Goal: Navigation & Orientation: Find specific page/section

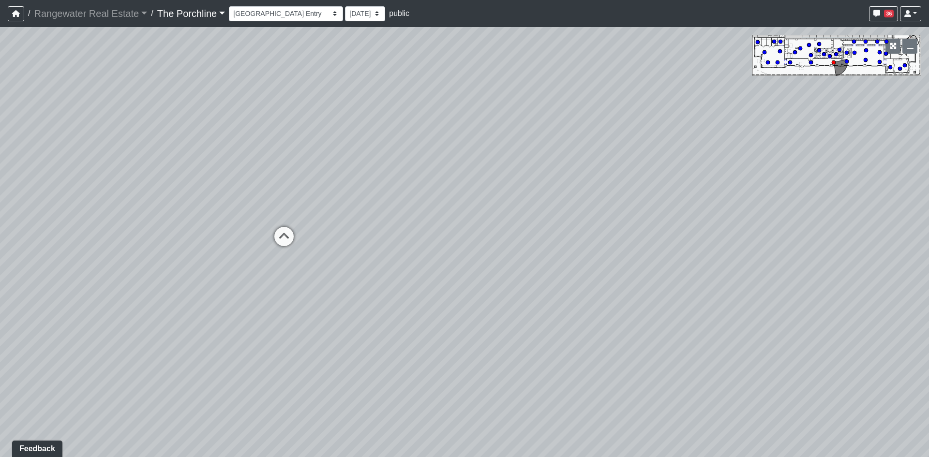
click at [269, 239] on div "Loading... Restrooms Hallway Loading... Clubroom - [GEOGRAPHIC_DATA] Entry Load…" at bounding box center [464, 242] width 929 height 430
click at [273, 237] on icon at bounding box center [284, 241] width 29 height 29
drag, startPoint x: 205, startPoint y: 119, endPoint x: 316, endPoint y: 131, distance: 111.5
click at [315, 132] on div "Loading... Restrooms Hallway Loading... Clubroom - [GEOGRAPHIC_DATA] Entry Load…" at bounding box center [464, 242] width 929 height 430
click at [382, 217] on icon at bounding box center [372, 212] width 29 height 29
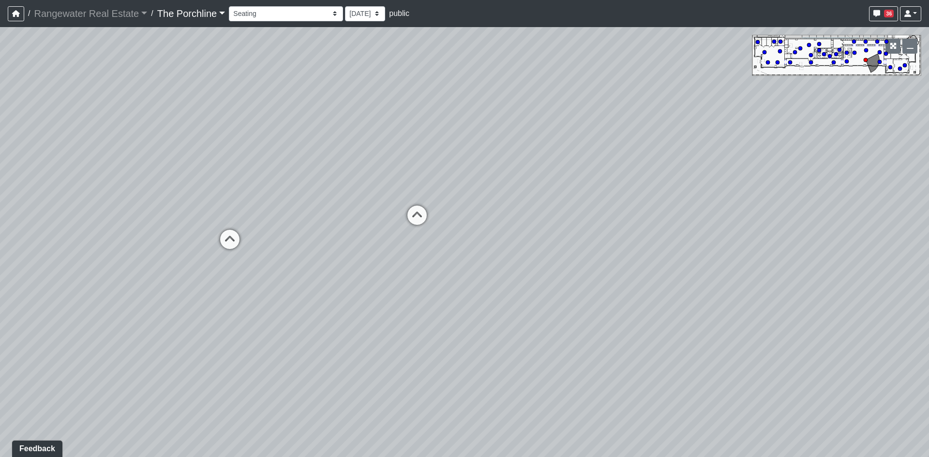
drag, startPoint x: 245, startPoint y: 160, endPoint x: 576, endPoint y: 220, distance: 336.9
click at [467, 201] on div "Loading... Restrooms Hallway Loading... Clubroom - [GEOGRAPHIC_DATA] Entry Load…" at bounding box center [464, 242] width 929 height 430
click at [319, 225] on div "Loading... Restrooms Hallway Loading... Clubroom - [GEOGRAPHIC_DATA] Entry Load…" at bounding box center [464, 242] width 929 height 430
drag, startPoint x: 785, startPoint y: 365, endPoint x: 338, endPoint y: 171, distance: 486.9
click at [549, 254] on div "Loading... Restrooms Hallway Loading... Clubroom - [GEOGRAPHIC_DATA] Entry Load…" at bounding box center [464, 242] width 929 height 430
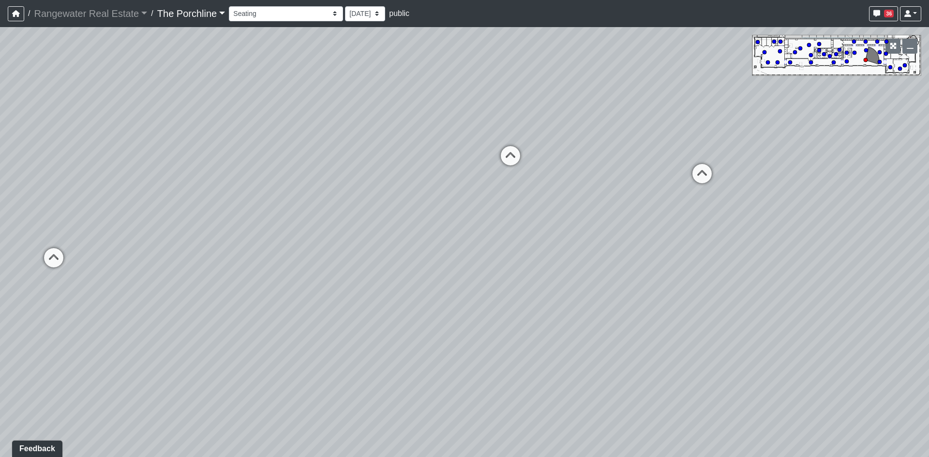
drag, startPoint x: 613, startPoint y: 136, endPoint x: 482, endPoint y: 207, distance: 149.9
click at [482, 207] on div "Loading... Restrooms Hallway Loading... Clubroom - [GEOGRAPHIC_DATA] Entry Load…" at bounding box center [464, 242] width 929 height 430
click at [605, 172] on icon at bounding box center [598, 181] width 29 height 29
drag, startPoint x: 605, startPoint y: 152, endPoint x: 560, endPoint y: 178, distance: 52.2
click at [567, 172] on div "Loading... Restrooms Hallway Loading... Clubroom - [GEOGRAPHIC_DATA] Entry Load…" at bounding box center [464, 242] width 929 height 430
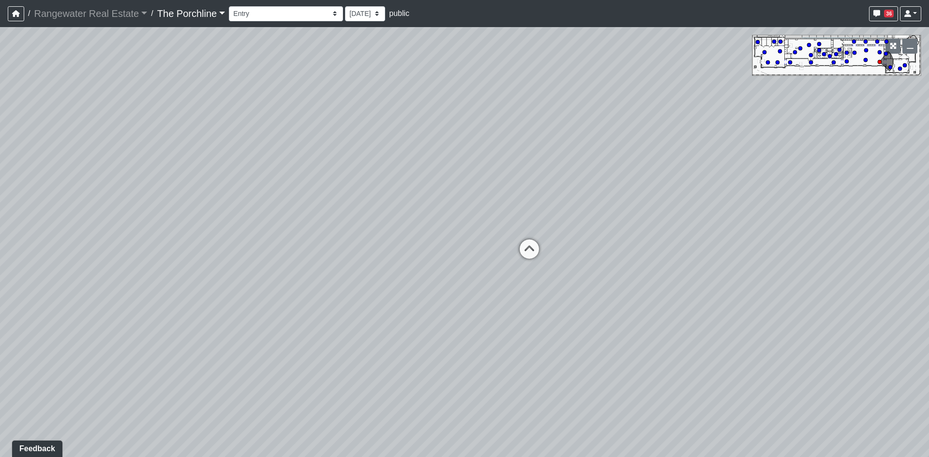
click at [524, 232] on div "Loading... Restrooms Hallway Loading... Clubroom - [GEOGRAPHIC_DATA] Entry Load…" at bounding box center [464, 242] width 929 height 430
click at [526, 255] on icon at bounding box center [528, 256] width 29 height 29
drag, startPoint x: 594, startPoint y: 197, endPoint x: 554, endPoint y: 199, distance: 40.2
click at [554, 199] on div "Loading... Restrooms Hallway Loading... Clubroom - [GEOGRAPHIC_DATA] Entry Load…" at bounding box center [464, 242] width 929 height 430
drag, startPoint x: 365, startPoint y: 147, endPoint x: 363, endPoint y: 151, distance: 5.2
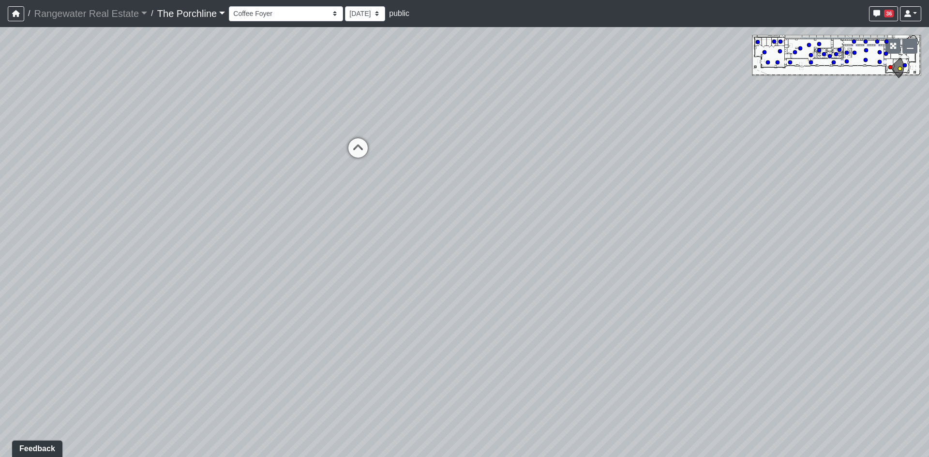
click at [364, 147] on icon at bounding box center [358, 152] width 29 height 29
drag, startPoint x: 514, startPoint y: 194, endPoint x: 347, endPoint y: 160, distance: 169.9
click at [353, 161] on div "Loading... Restrooms Hallway Loading... Clubroom - [GEOGRAPHIC_DATA] Entry Load…" at bounding box center [464, 242] width 929 height 430
click at [658, 104] on icon at bounding box center [656, 110] width 29 height 29
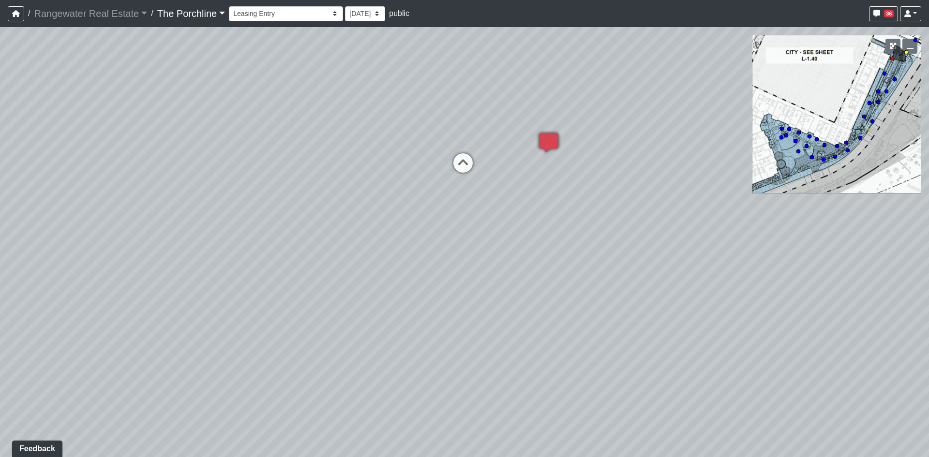
drag, startPoint x: 287, startPoint y: 134, endPoint x: 509, endPoint y: 192, distance: 230.1
click at [472, 182] on div "Loading... Restrooms Hallway Loading... Clubroom - [GEOGRAPHIC_DATA] Entry Load…" at bounding box center [464, 242] width 929 height 430
drag, startPoint x: 511, startPoint y: 219, endPoint x: 372, endPoint y: 162, distance: 149.7
click at [372, 162] on div "Loading... Restrooms Hallway Loading... Clubroom - [GEOGRAPHIC_DATA] Entry Load…" at bounding box center [464, 242] width 929 height 430
click at [511, 99] on icon at bounding box center [506, 100] width 29 height 29
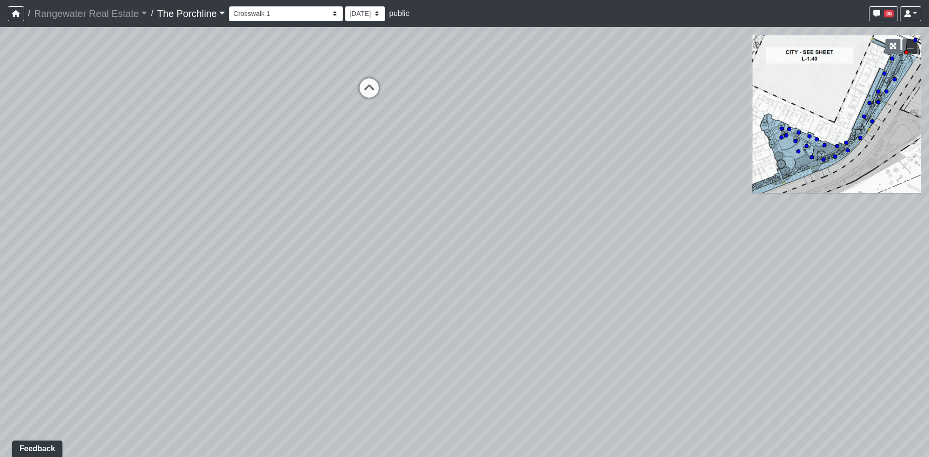
drag, startPoint x: 405, startPoint y: 235, endPoint x: 782, endPoint y: 281, distance: 379.8
click at [684, 253] on div "Loading... Restrooms Hallway Loading... Clubroom - [GEOGRAPHIC_DATA] Entry Load…" at bounding box center [464, 242] width 929 height 430
drag, startPoint x: 361, startPoint y: 185, endPoint x: 550, endPoint y: 413, distance: 297.0
click at [550, 413] on div "Loading... Restrooms Hallway Loading... Clubroom - [GEOGRAPHIC_DATA] Entry Load…" at bounding box center [464, 242] width 929 height 430
drag, startPoint x: 445, startPoint y: 222, endPoint x: 621, endPoint y: 304, distance: 194.9
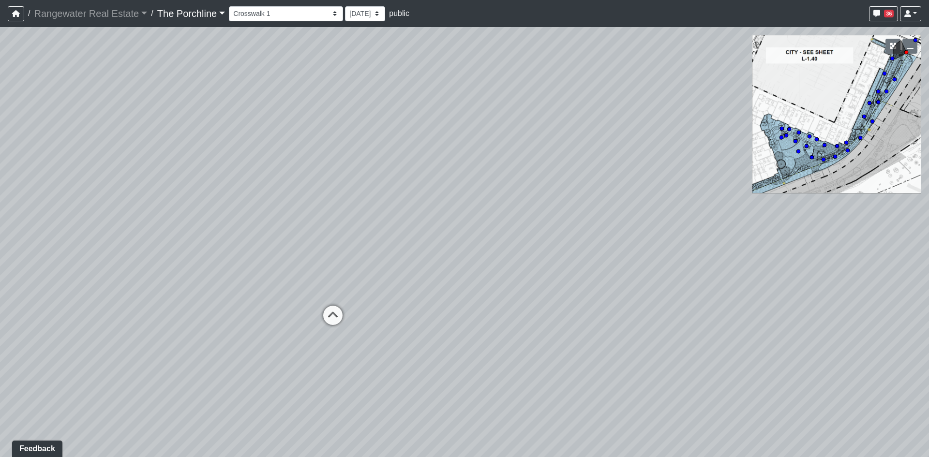
click at [622, 305] on div "Loading... Restrooms Hallway Loading... Clubroom - [GEOGRAPHIC_DATA] Entry Load…" at bounding box center [464, 242] width 929 height 430
drag, startPoint x: 632, startPoint y: 328, endPoint x: 510, endPoint y: 175, distance: 195.3
click at [511, 177] on div "Loading... Restrooms Hallway Loading... Clubroom - [GEOGRAPHIC_DATA] Entry Load…" at bounding box center [464, 242] width 929 height 430
drag, startPoint x: 462, startPoint y: 171, endPoint x: 313, endPoint y: 197, distance: 151.3
click at [314, 198] on div "Loading... Restrooms Hallway Loading... Clubroom - [GEOGRAPHIC_DATA] Entry Load…" at bounding box center [464, 242] width 929 height 430
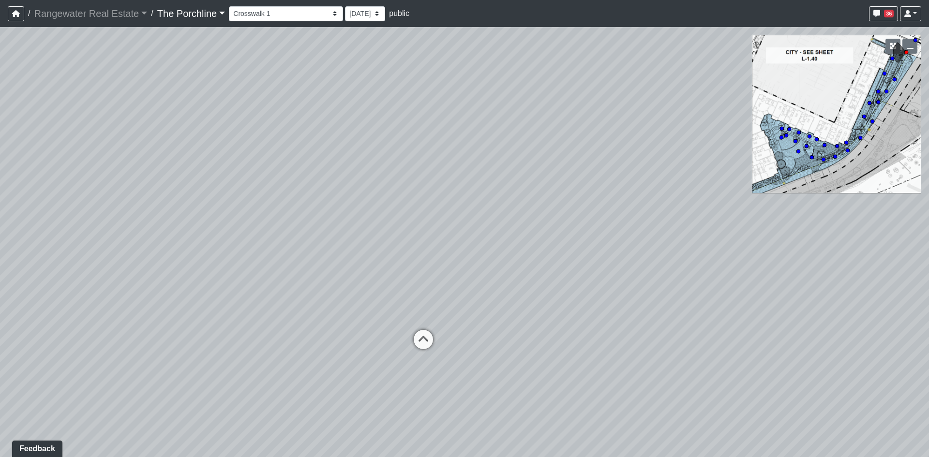
drag, startPoint x: 541, startPoint y: 333, endPoint x: 376, endPoint y: 233, distance: 192.8
click at [420, 257] on div "Loading... Restrooms Hallway Loading... Clubroom - [GEOGRAPHIC_DATA] Entry Load…" at bounding box center [464, 242] width 929 height 430
drag, startPoint x: 593, startPoint y: 260, endPoint x: 443, endPoint y: 339, distance: 169.1
click at [439, 333] on div "Loading... Restrooms Hallway Loading... Clubroom - [GEOGRAPHIC_DATA] Entry Load…" at bounding box center [464, 242] width 929 height 430
drag, startPoint x: 561, startPoint y: 155, endPoint x: 536, endPoint y: 284, distance: 131.2
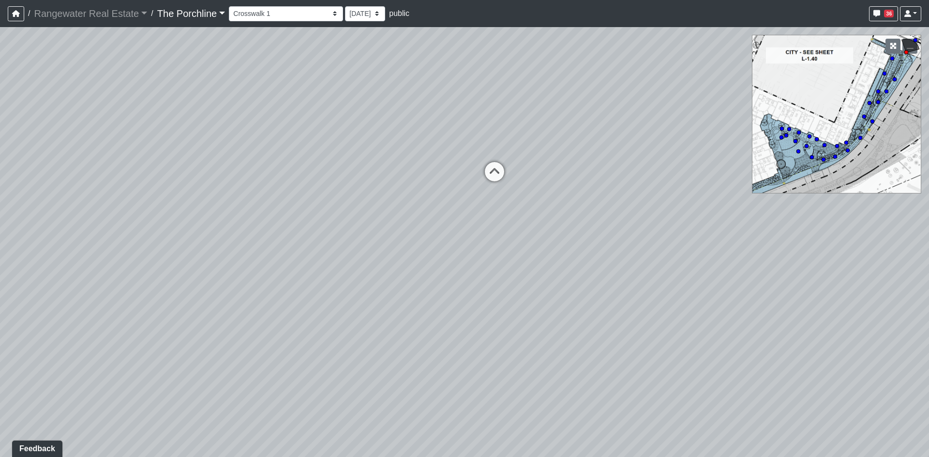
click at [546, 329] on div "Loading... Restrooms Hallway Loading... Clubroom - [GEOGRAPHIC_DATA] Entry Load…" at bounding box center [464, 242] width 929 height 430
click at [487, 162] on icon at bounding box center [495, 172] width 29 height 29
select select "vkVQVYPAJ83sLdWuzaKmdr"
drag, startPoint x: 262, startPoint y: 111, endPoint x: 715, endPoint y: 276, distance: 482.8
click at [499, 203] on div "Loading... Restrooms Hallway Loading... Clubroom - [GEOGRAPHIC_DATA] Entry Load…" at bounding box center [464, 242] width 929 height 430
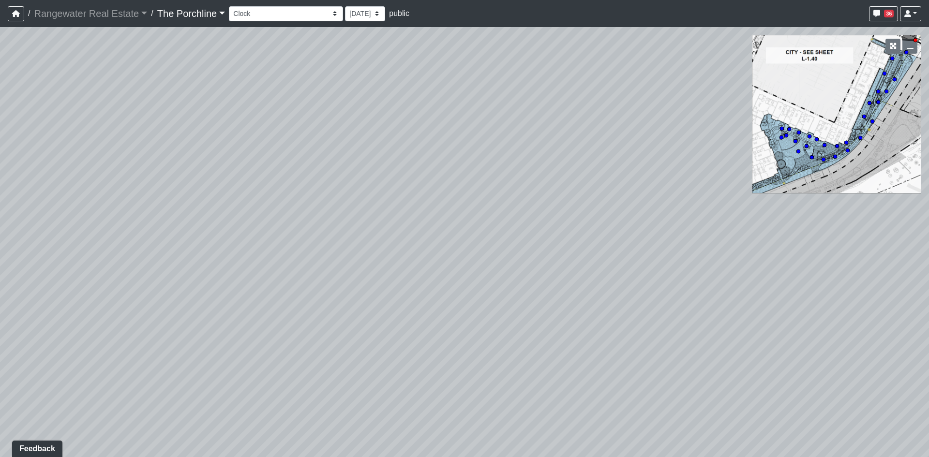
drag, startPoint x: 347, startPoint y: 190, endPoint x: 632, endPoint y: 244, distance: 290.2
click at [481, 197] on div "Loading... Restrooms Hallway Loading... Clubroom - [GEOGRAPHIC_DATA] Entry Load…" at bounding box center [464, 242] width 929 height 430
drag, startPoint x: 624, startPoint y: 247, endPoint x: 609, endPoint y: 227, distance: 24.6
click at [609, 227] on div "Loading... Restrooms Hallway Loading... Clubroom - [GEOGRAPHIC_DATA] Entry Load…" at bounding box center [464, 242] width 929 height 430
